Goal: Obtain resource: Download file/media

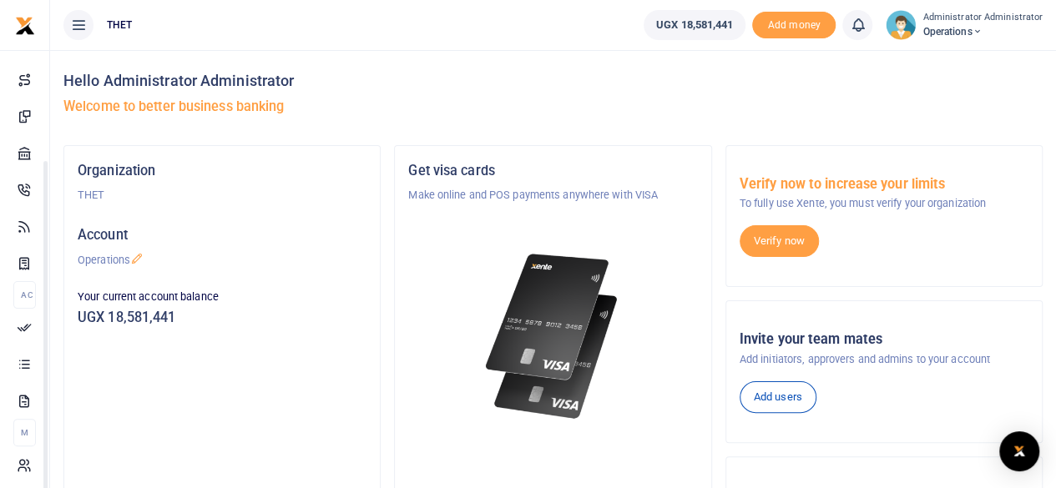
scroll to position [147, 0]
drag, startPoint x: 212, startPoint y: 300, endPoint x: 203, endPoint y: 442, distance: 142.2
click at [203, 442] on body "Start Dashboard M ake Payments Cards Xente Transfers Mobile Money Banks Airtime…" at bounding box center [528, 409] width 1056 height 818
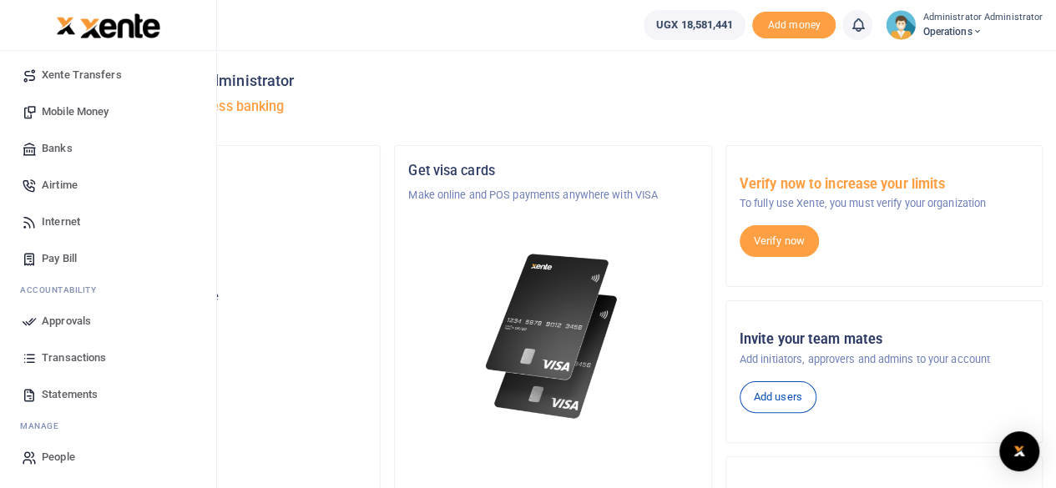
scroll to position [122, 0]
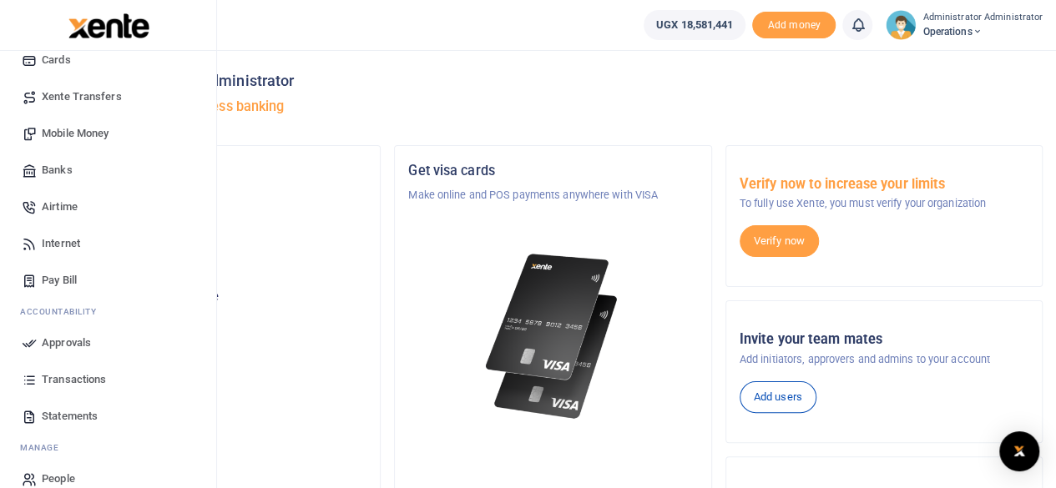
click at [83, 417] on span "Statements" at bounding box center [70, 416] width 56 height 17
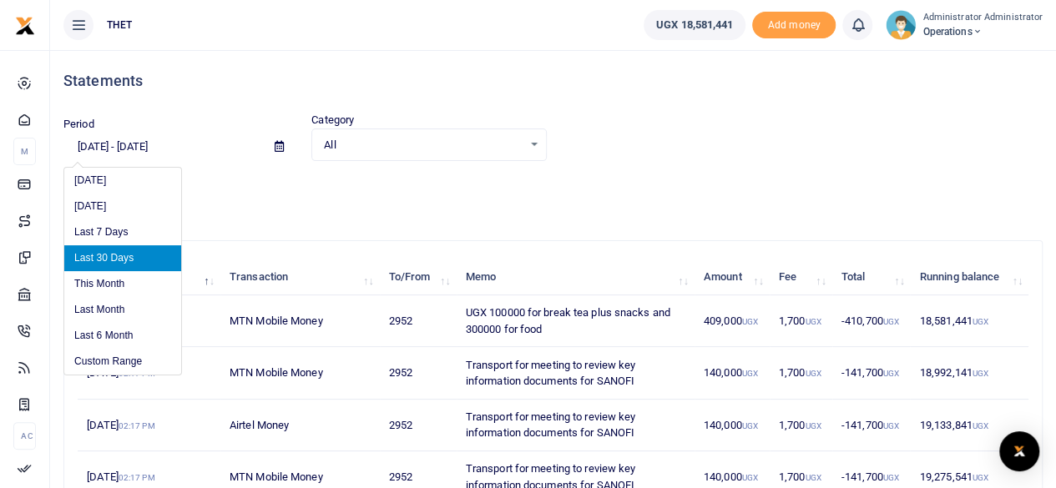
click at [169, 148] on input "[DATE] - [DATE]" at bounding box center [162, 147] width 198 height 28
click at [102, 310] on li "Last Month" at bounding box center [122, 310] width 117 height 26
type input "[DATE] - [DATE]"
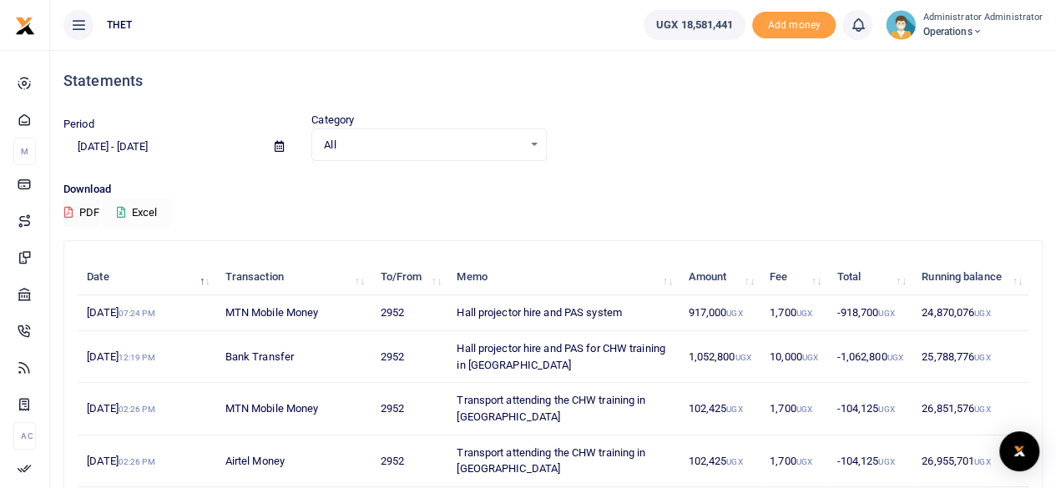
click at [142, 211] on button "Excel" at bounding box center [137, 213] width 68 height 28
